Goal: Information Seeking & Learning: Learn about a topic

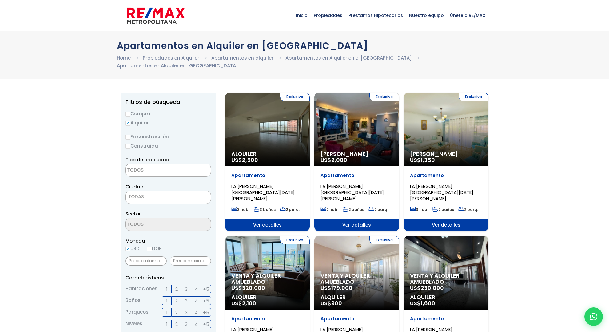
select select
click at [267, 219] on span "Ver detalles" at bounding box center [267, 225] width 85 height 12
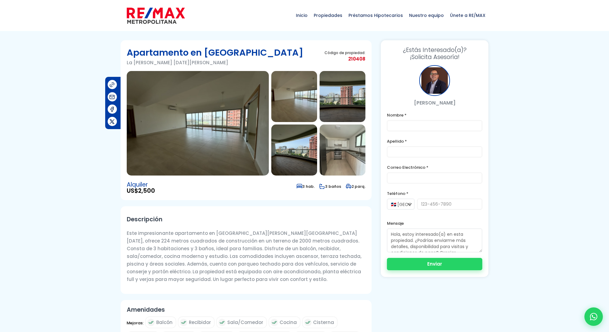
click at [446, 266] on button "Enviar" at bounding box center [434, 264] width 95 height 12
click at [438, 126] on input "text" at bounding box center [434, 125] width 95 height 11
click at [439, 126] on input "text" at bounding box center [434, 125] width 95 height 11
